Goal: Information Seeking & Learning: Learn about a topic

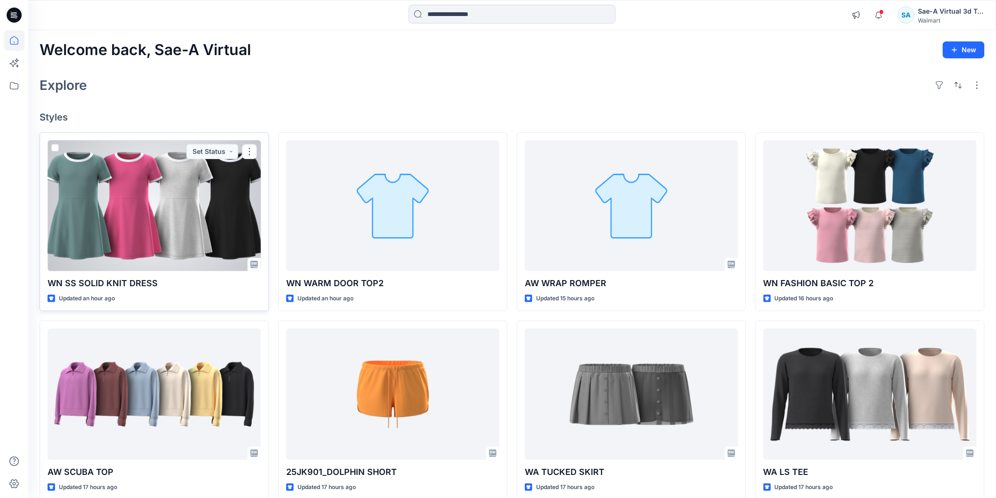
click at [199, 200] on div at bounding box center [154, 205] width 213 height 131
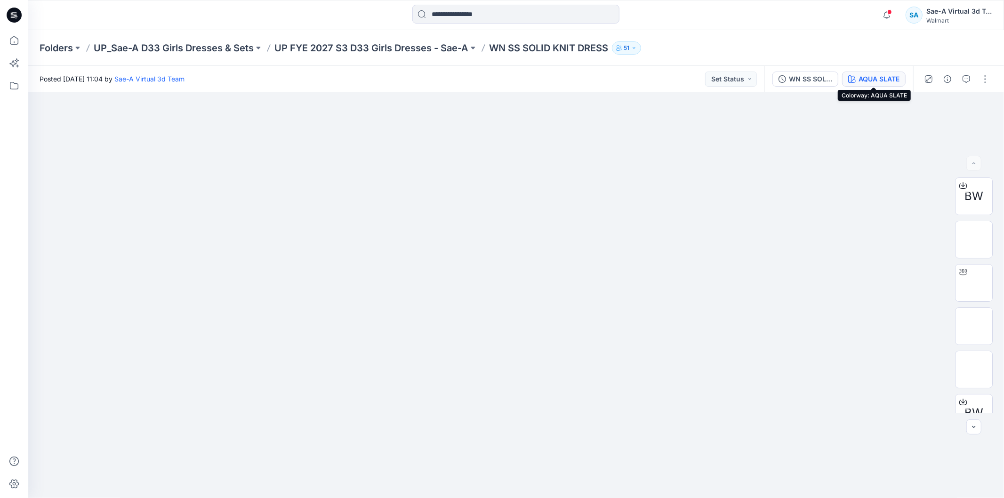
click at [867, 76] on div "AQUA SLATE" at bounding box center [879, 79] width 41 height 10
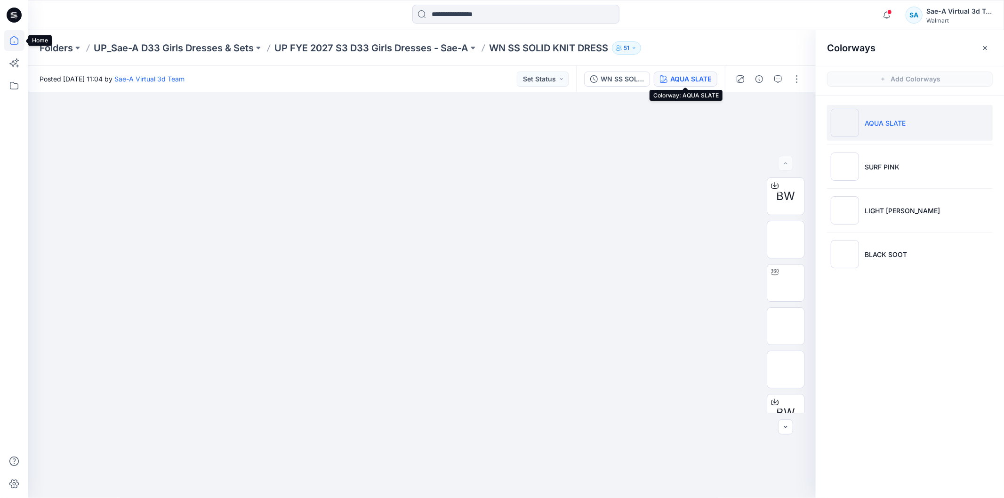
click at [21, 37] on icon at bounding box center [14, 40] width 21 height 21
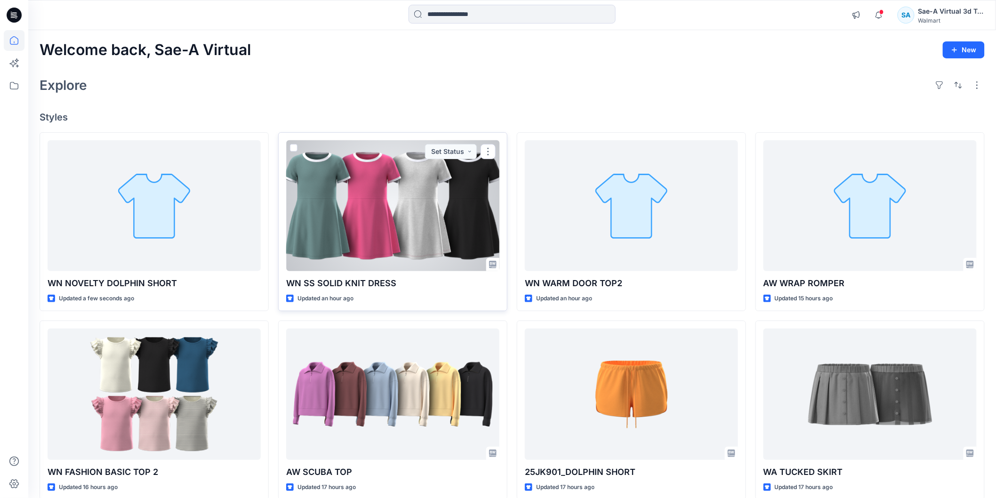
click at [373, 200] on div at bounding box center [392, 205] width 213 height 131
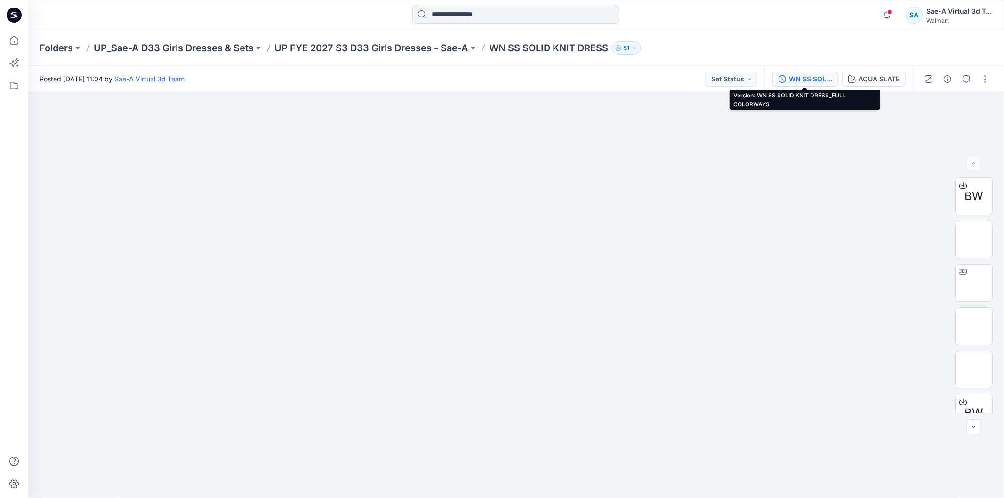
click at [818, 76] on div "WN SS SOLID KNIT DRESS_FULL COLORWAYS" at bounding box center [810, 79] width 43 height 10
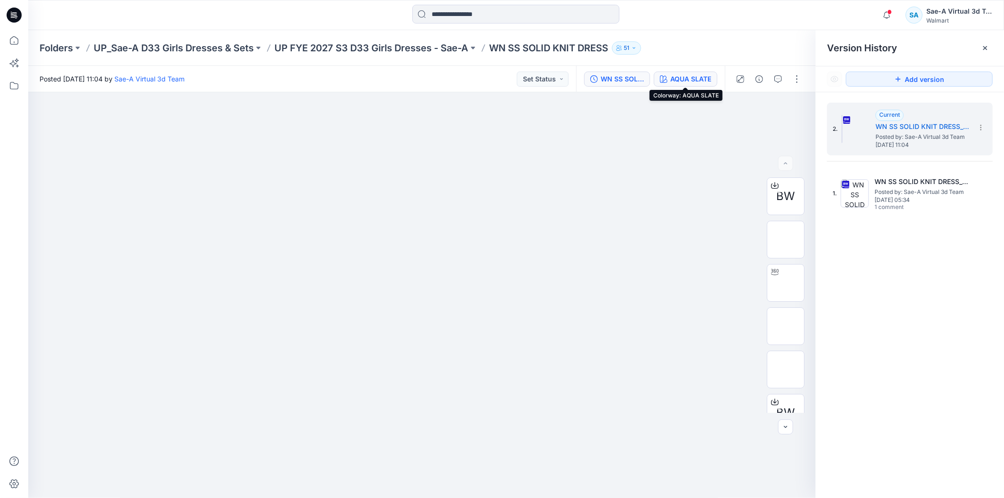
click at [696, 82] on div "AQUA SLATE" at bounding box center [690, 79] width 41 height 10
